Goal: Information Seeking & Learning: Learn about a topic

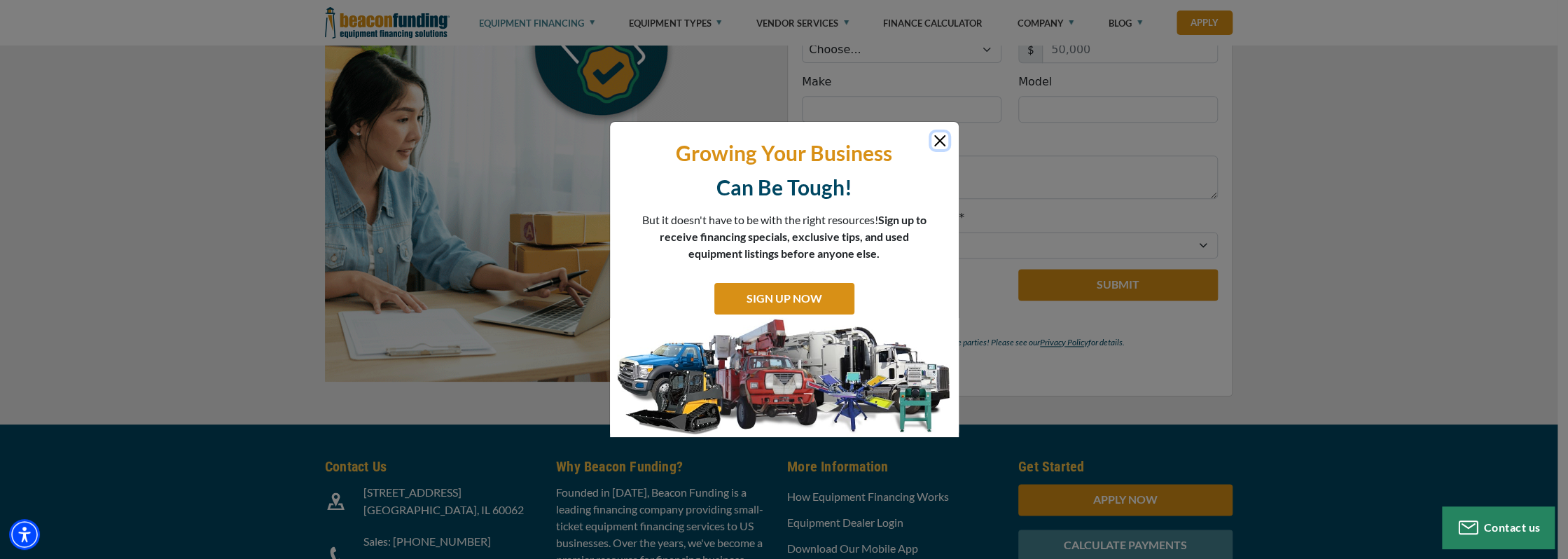
click at [942, 138] on button "Close" at bounding box center [940, 140] width 17 height 17
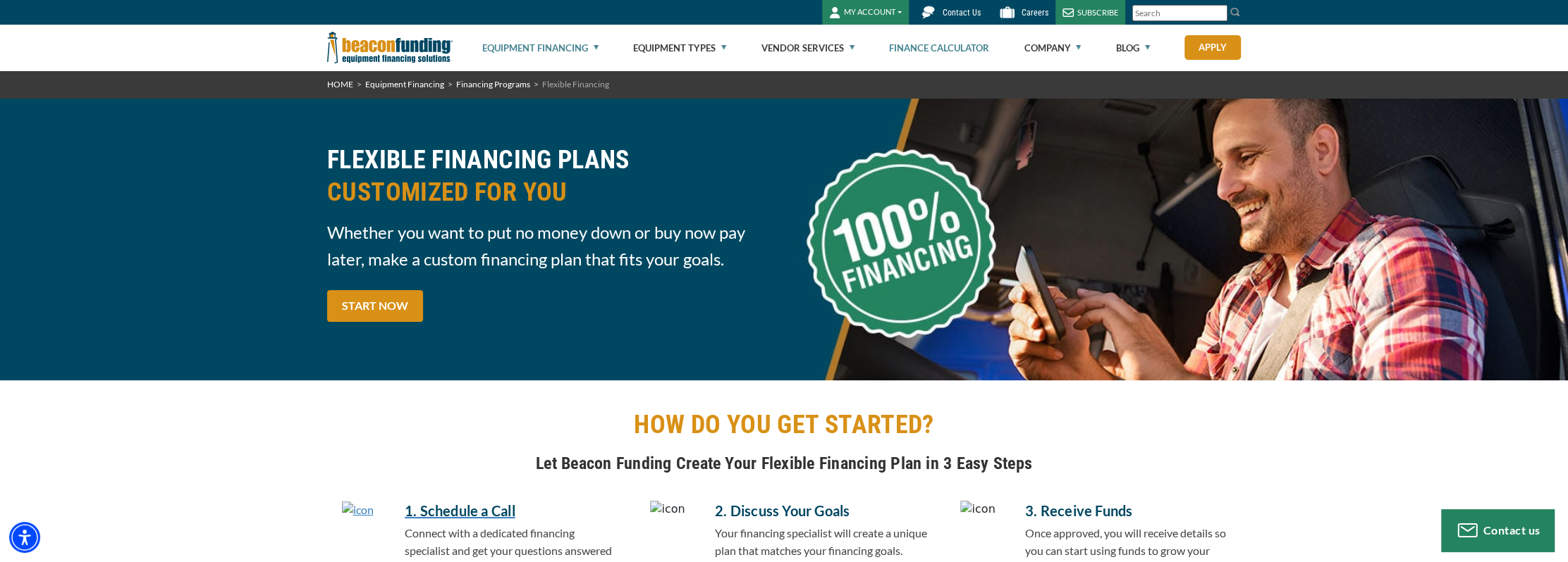
click at [967, 53] on link "Finance Calculator" at bounding box center [939, 47] width 100 height 45
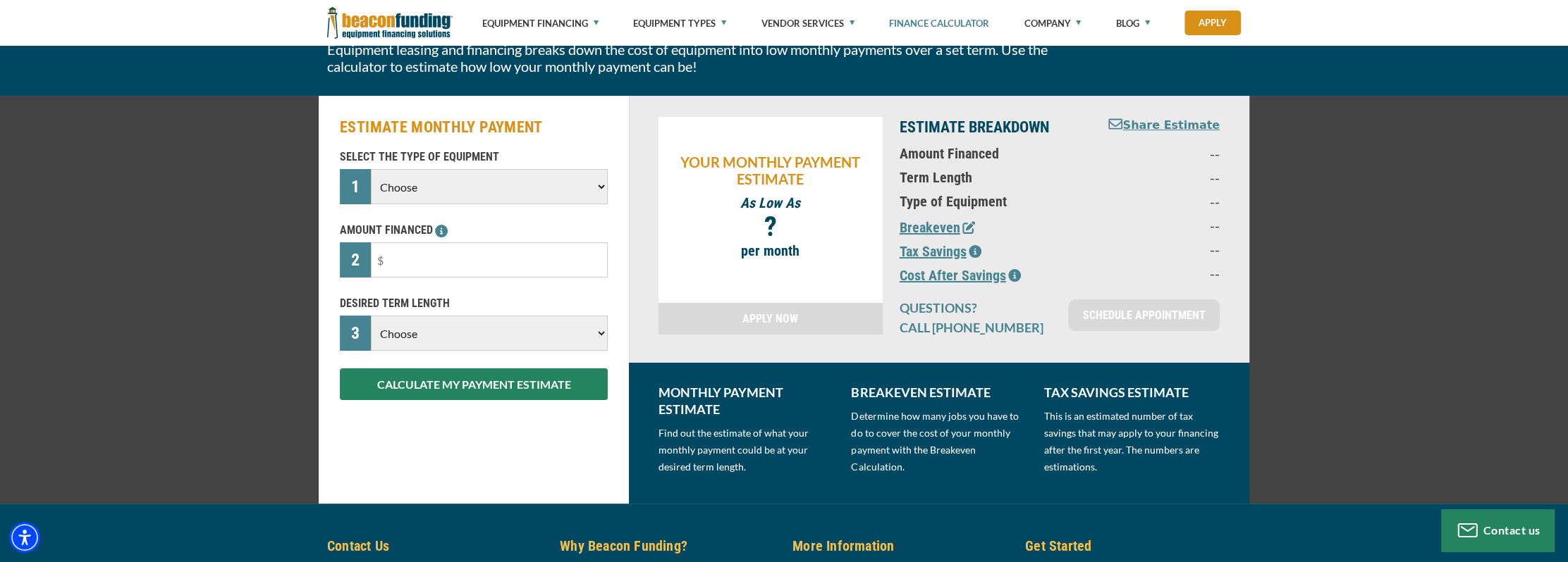
scroll to position [141, 0]
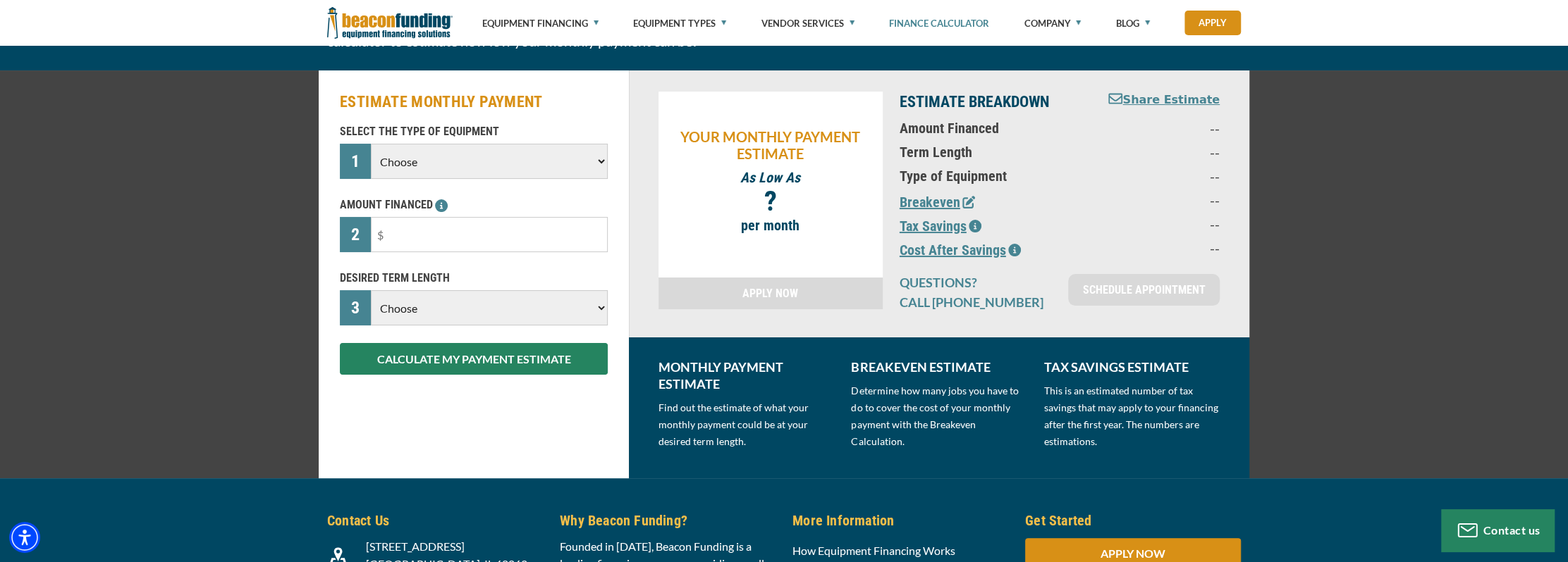
click at [593, 160] on select "Choose Backhoe Boom/Bucket Truck Chipper Commercial Mower Crane DTG/DTF Printin…" at bounding box center [489, 161] width 237 height 35
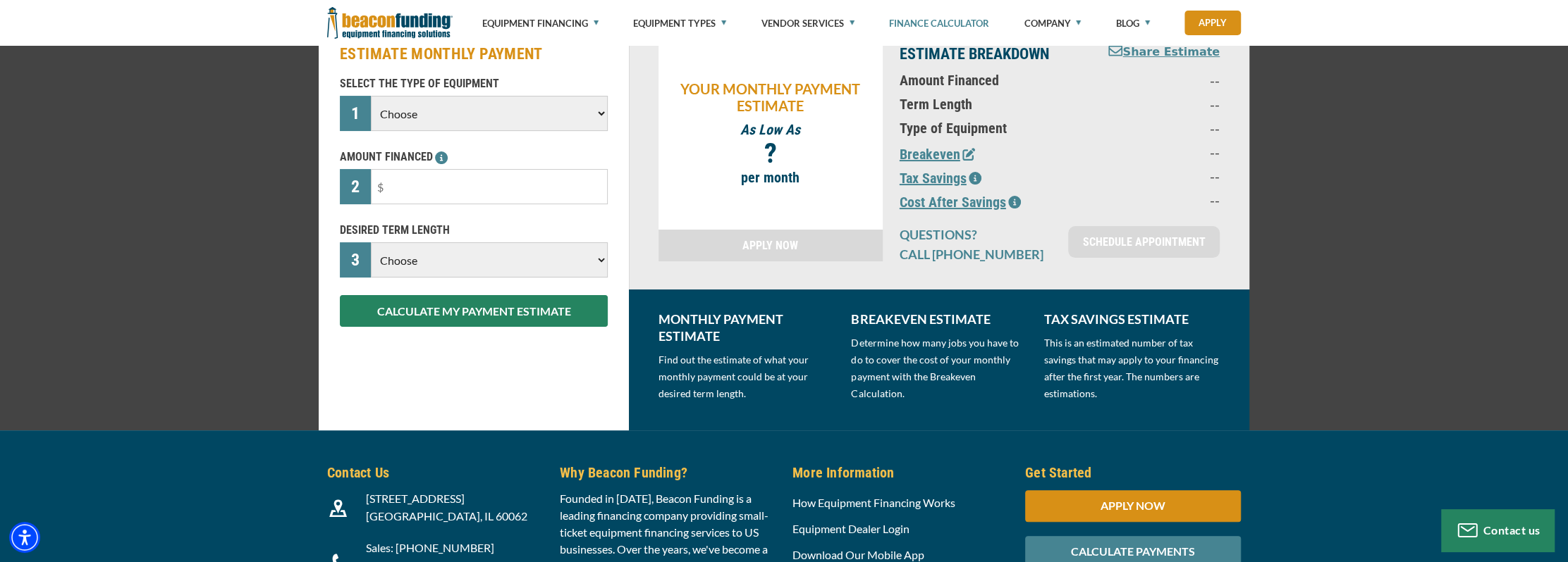
scroll to position [211, 0]
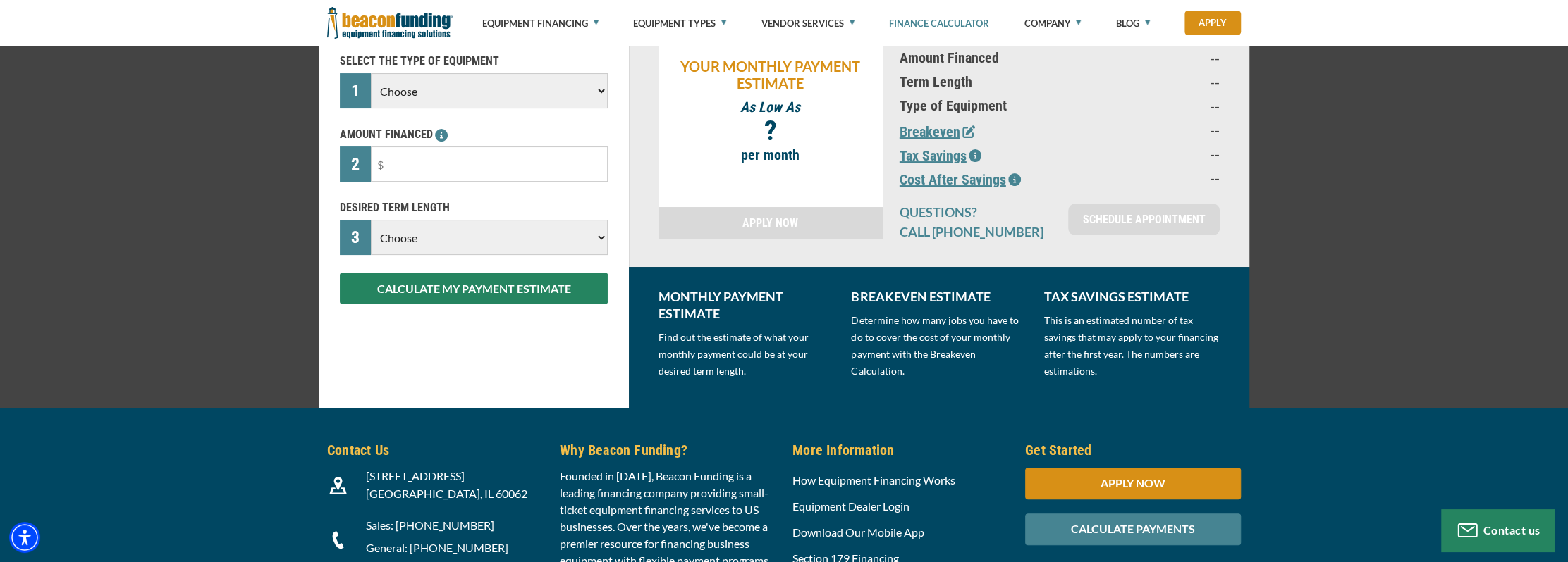
click at [604, 92] on select "Choose Backhoe Boom/Bucket Truck Chipper Commercial Mower Crane DTG/DTF Printin…" at bounding box center [489, 91] width 237 height 35
select select "5"
click at [371, 73] on select "Choose Backhoe Boom/Bucket Truck Chipper Commercial Mower Crane DTG/DTF Printin…" at bounding box center [489, 91] width 237 height 35
click at [530, 175] on input "text" at bounding box center [489, 164] width 237 height 35
type input "$50,000"
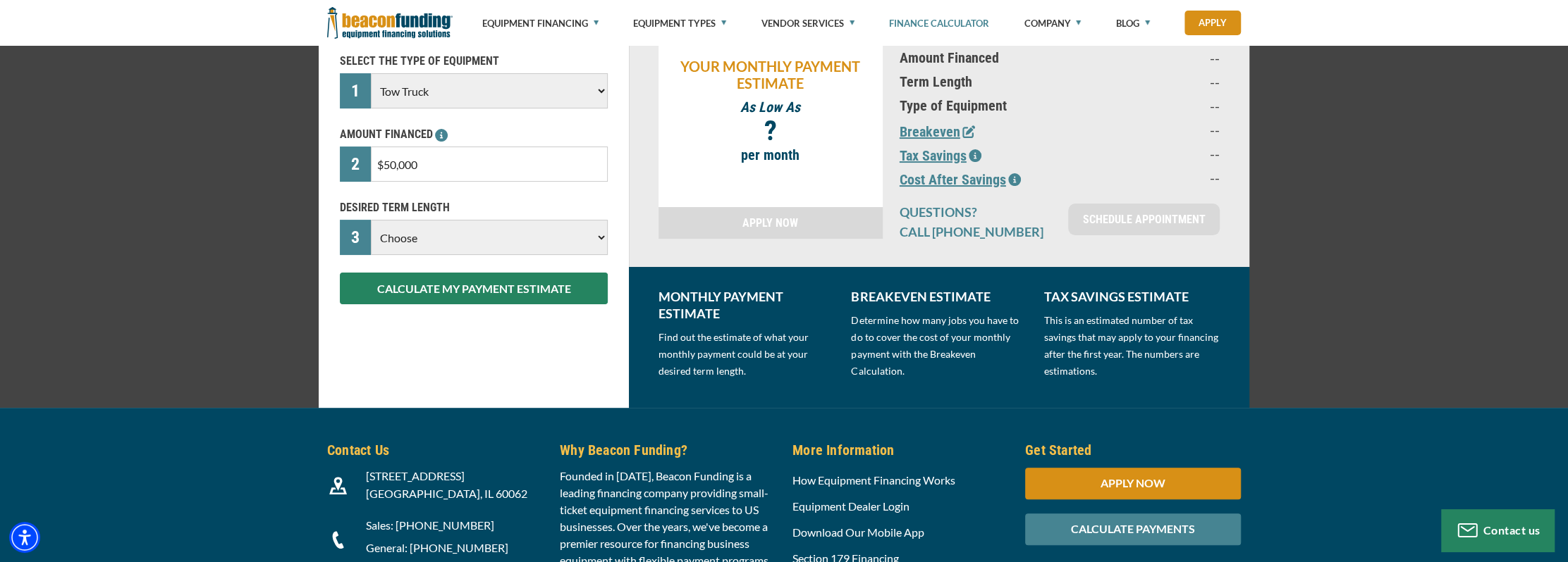
click at [595, 237] on select "Choose 36 Months 48 Months 60 Months" at bounding box center [489, 237] width 237 height 35
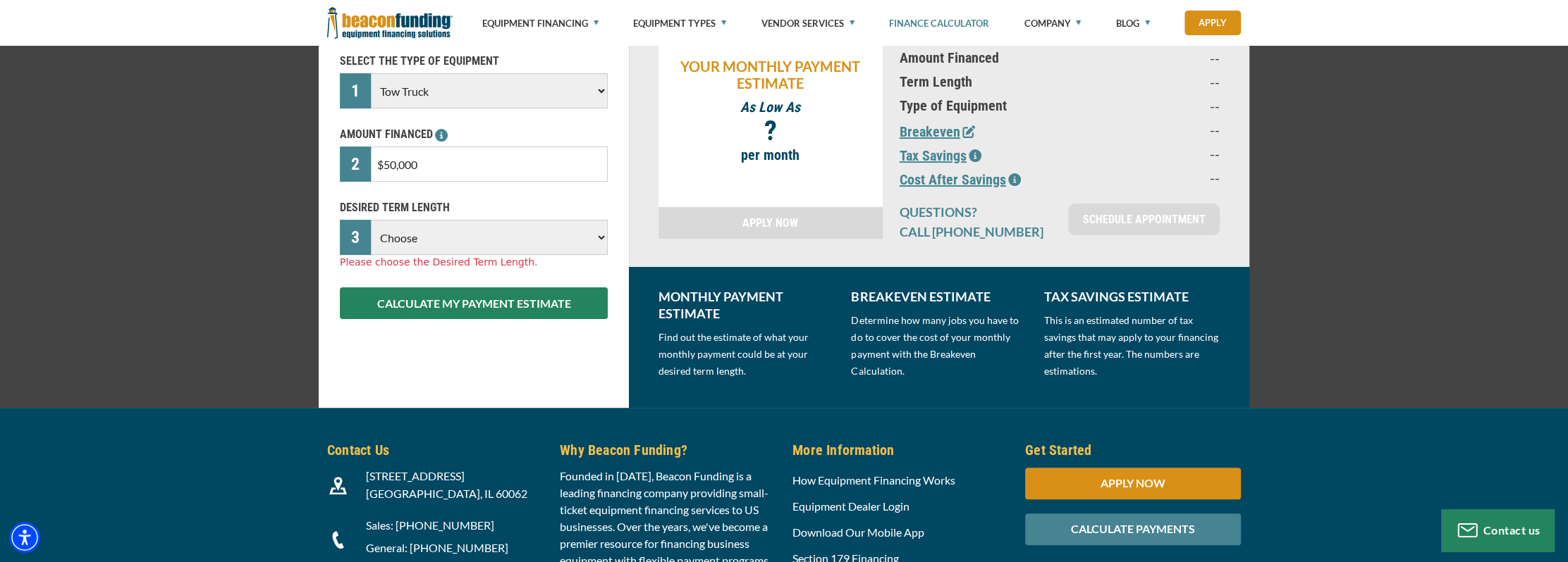
select select "60"
click at [371, 219] on select "Choose 36 Months 48 Months 60 Months" at bounding box center [489, 237] width 237 height 35
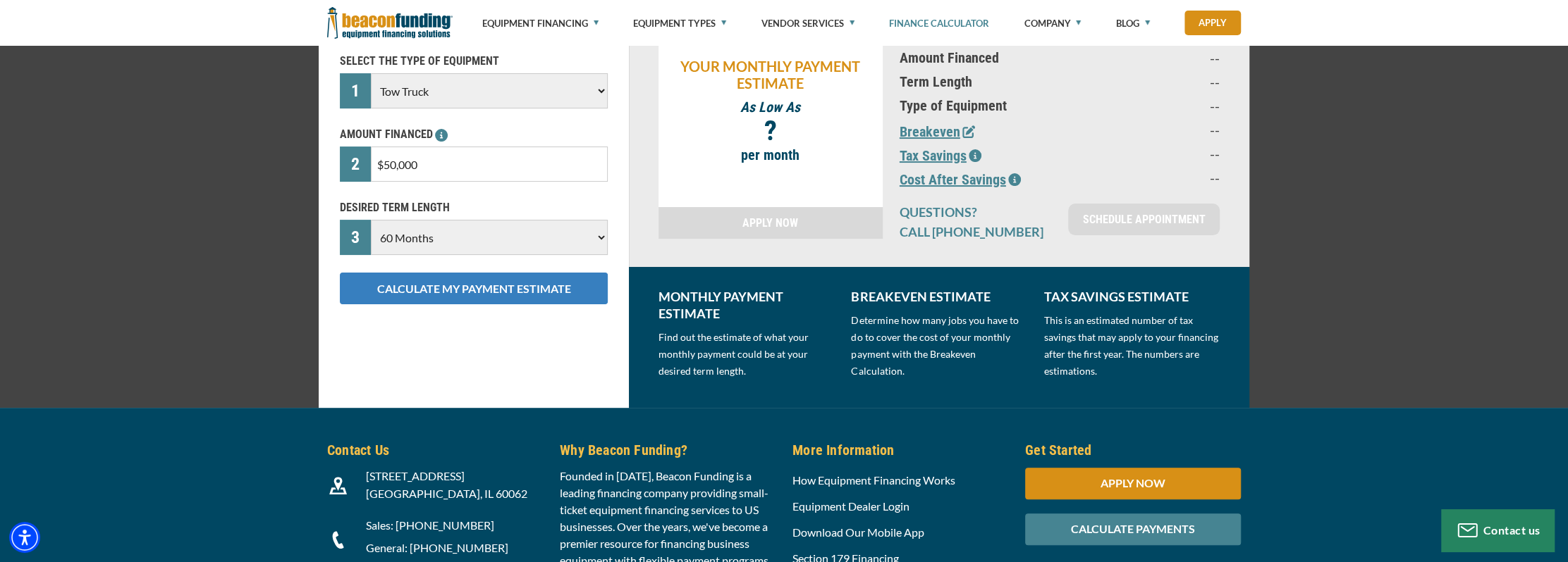
click at [555, 286] on button "CALCULATE MY PAYMENT ESTIMATE" at bounding box center [473, 288] width 268 height 32
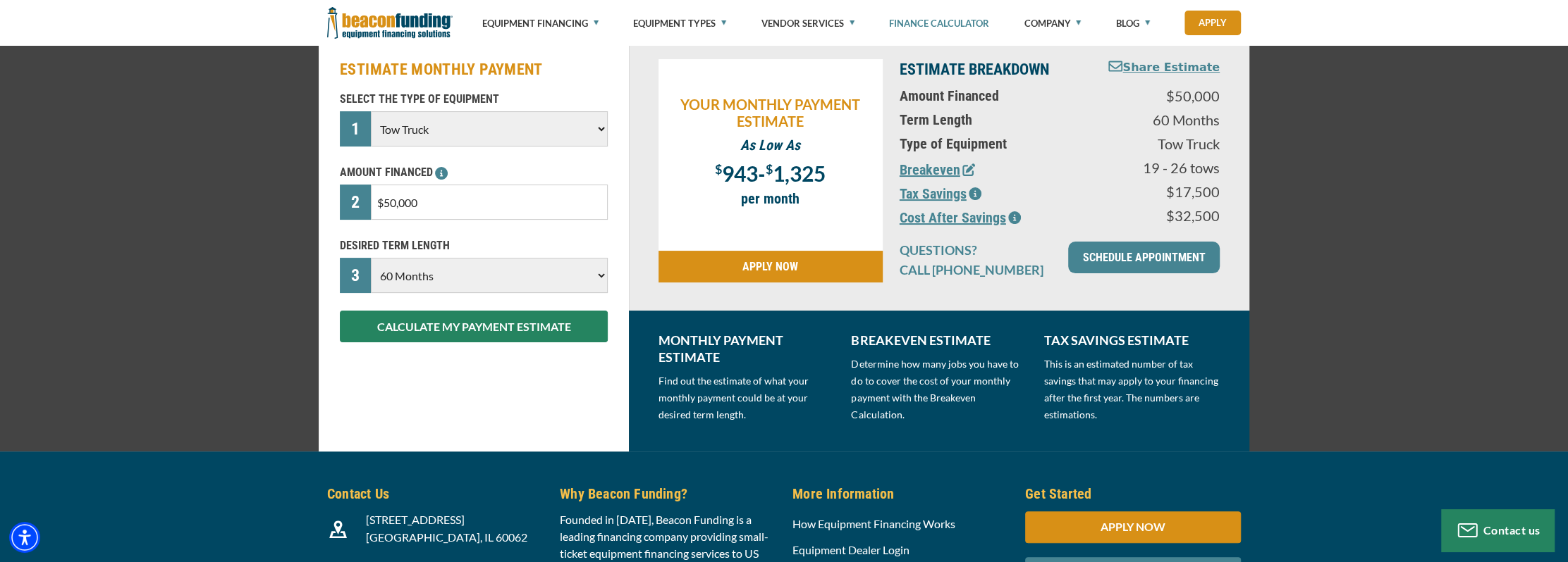
scroll to position [141, 0]
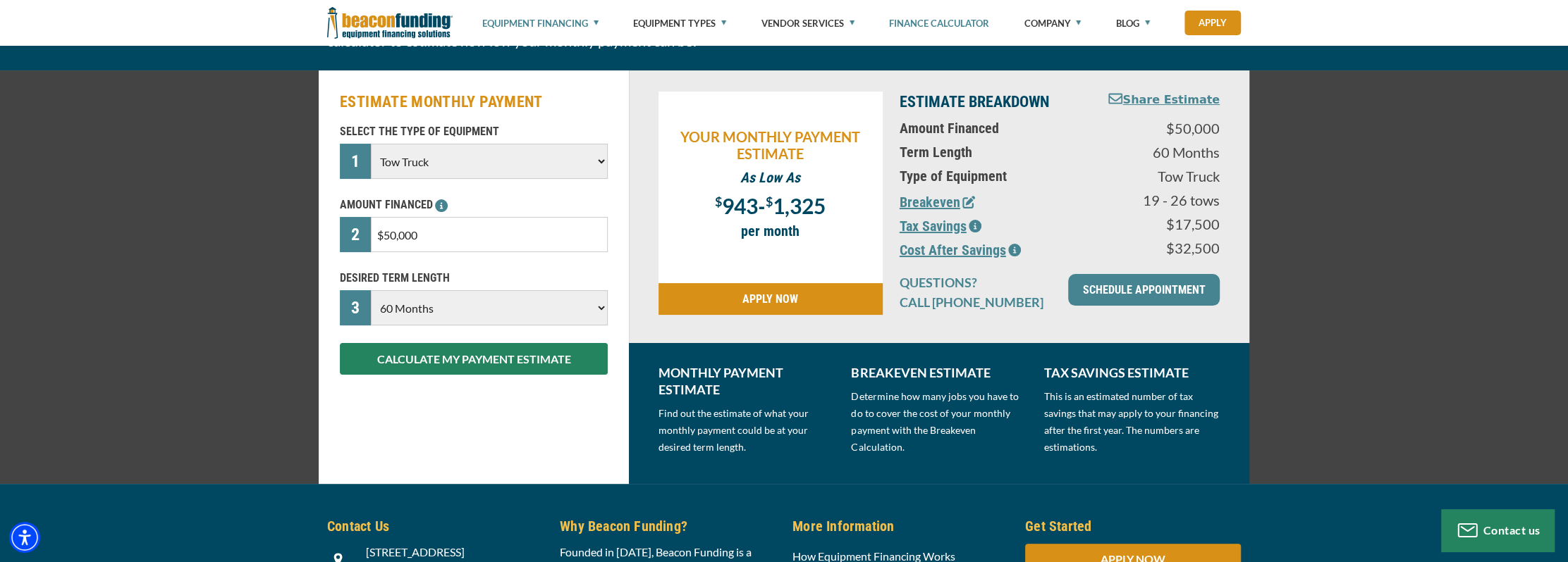
click at [589, 17] on link "Equipment Financing" at bounding box center [540, 23] width 116 height 46
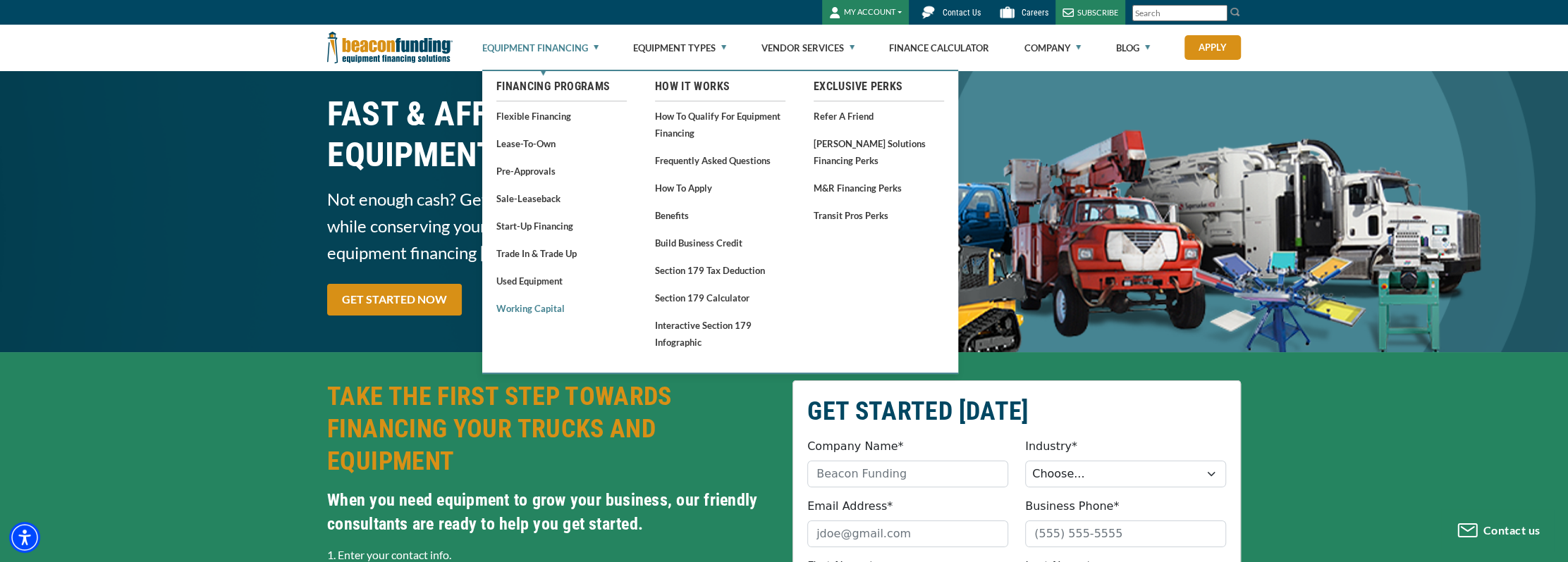
click at [549, 305] on link "Working Capital" at bounding box center [562, 308] width 131 height 18
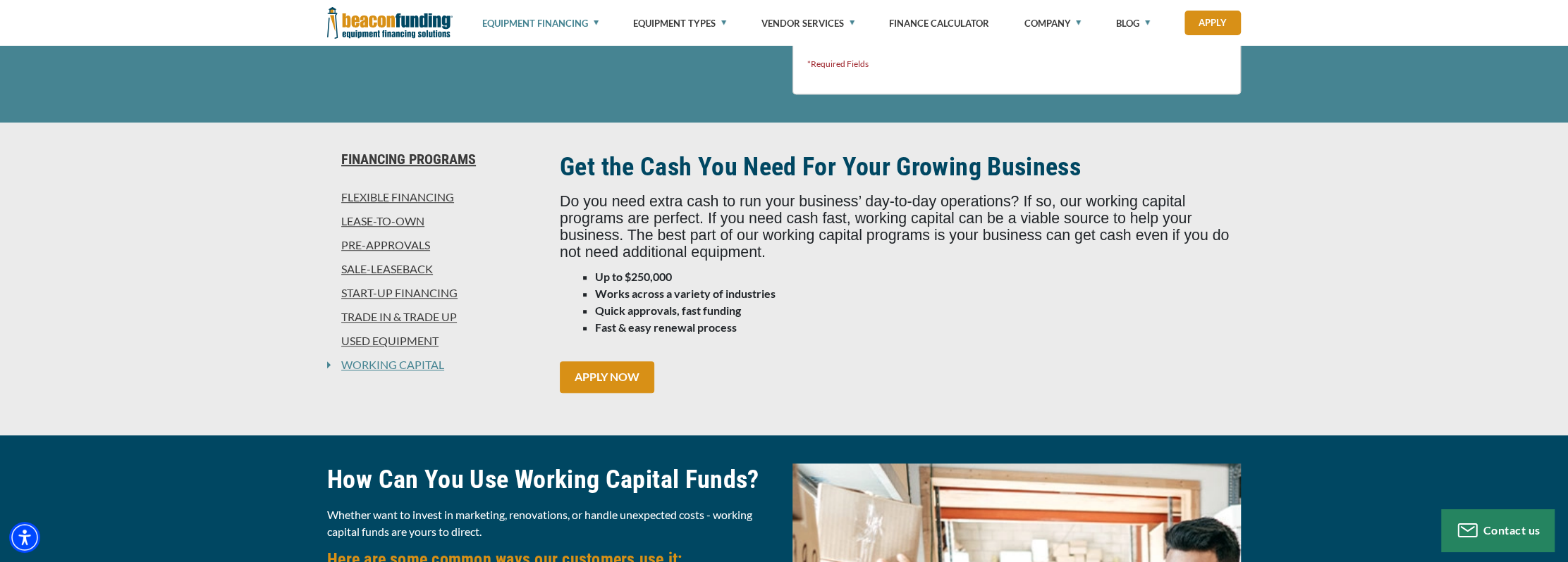
scroll to position [916, 0]
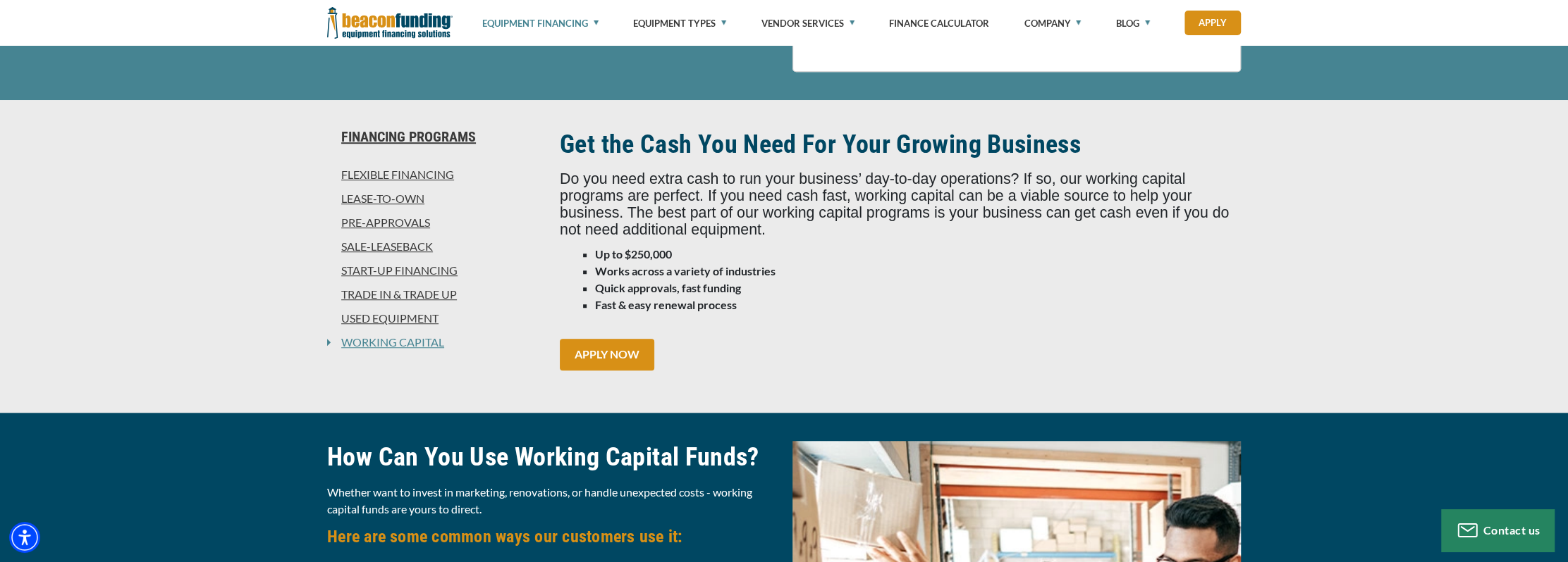
click at [395, 267] on link "Start-Up Financing" at bounding box center [435, 270] width 215 height 17
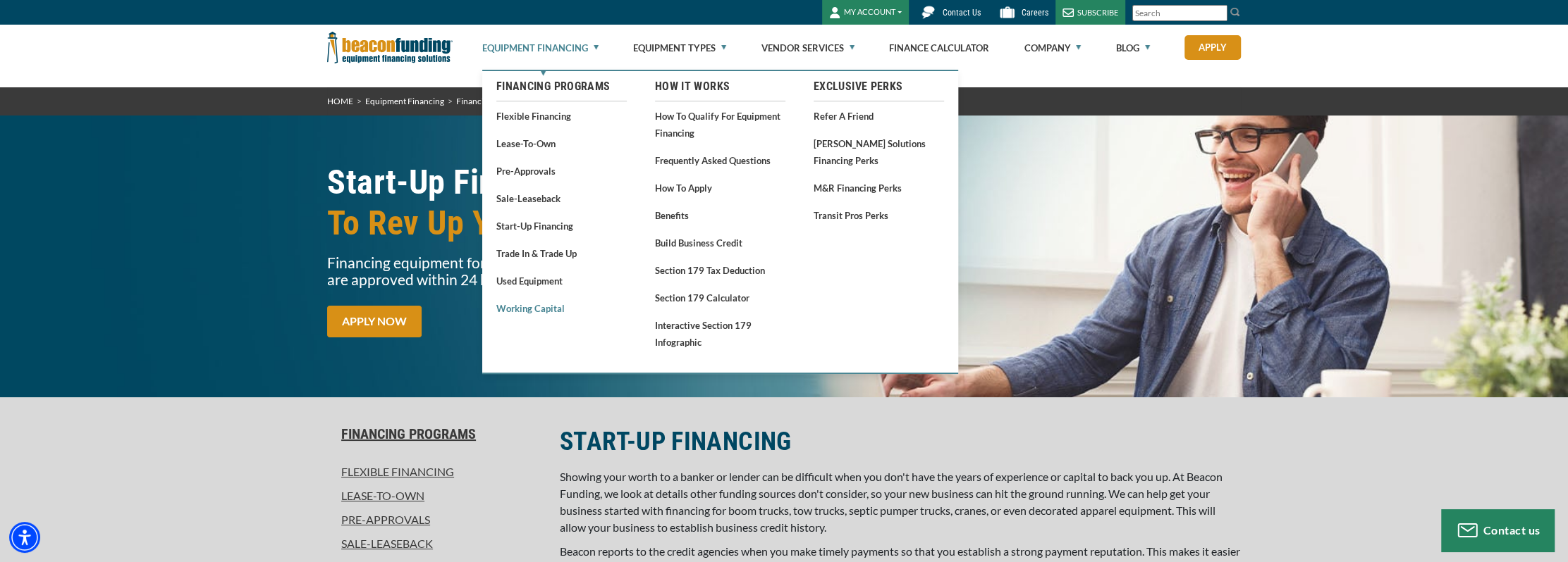
click at [542, 312] on link "Working Capital" at bounding box center [562, 308] width 131 height 18
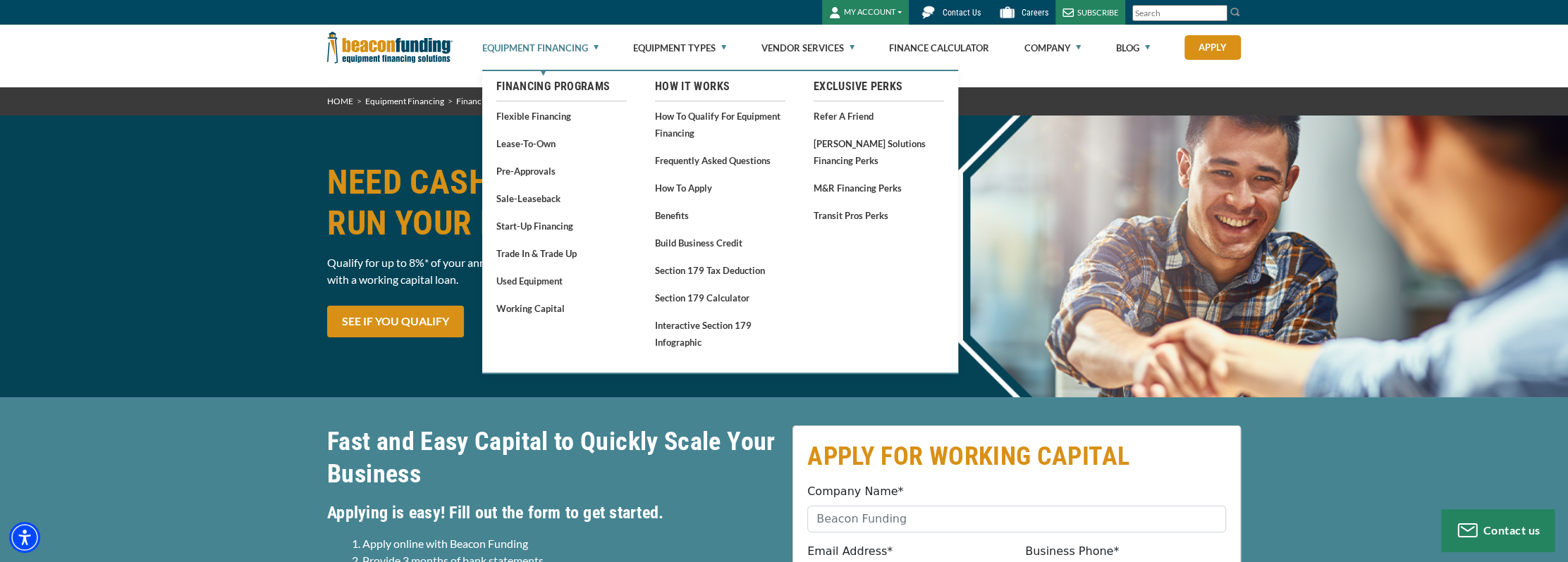
click at [597, 46] on link "Equipment Financing" at bounding box center [540, 47] width 116 height 45
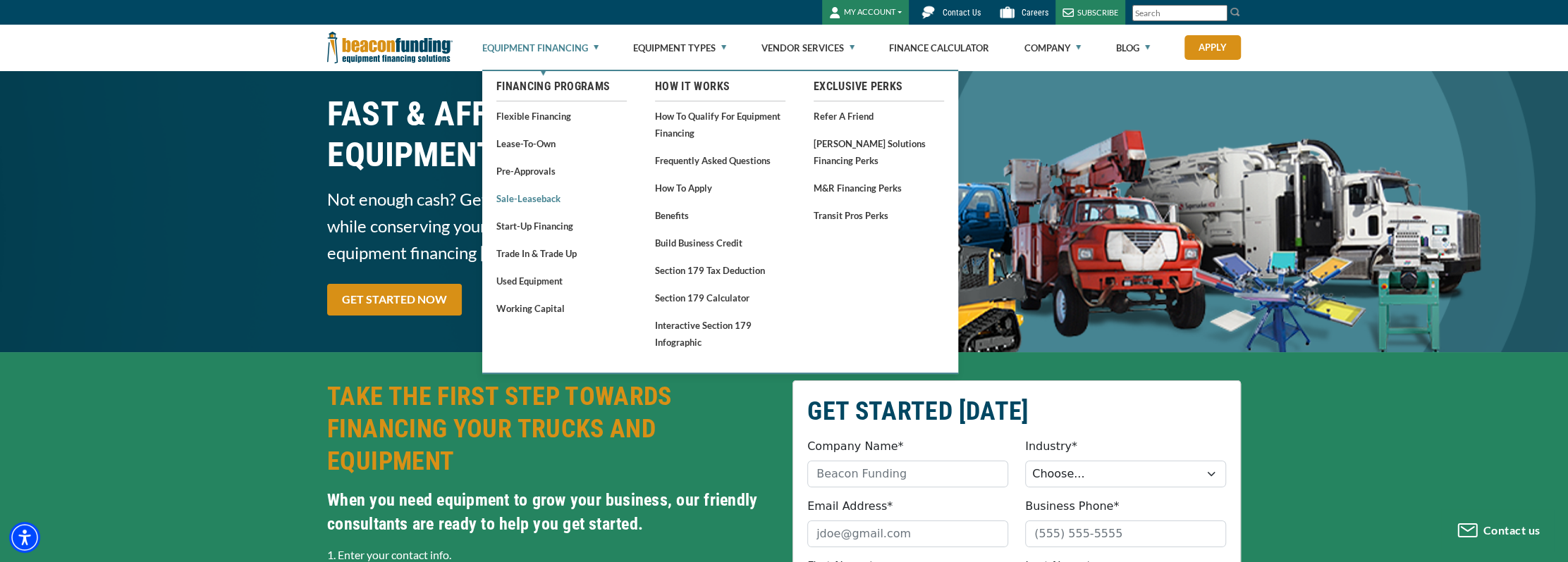
click at [538, 198] on link "Sale-Leaseback" at bounding box center [562, 198] width 131 height 18
